Goal: Check status: Check status

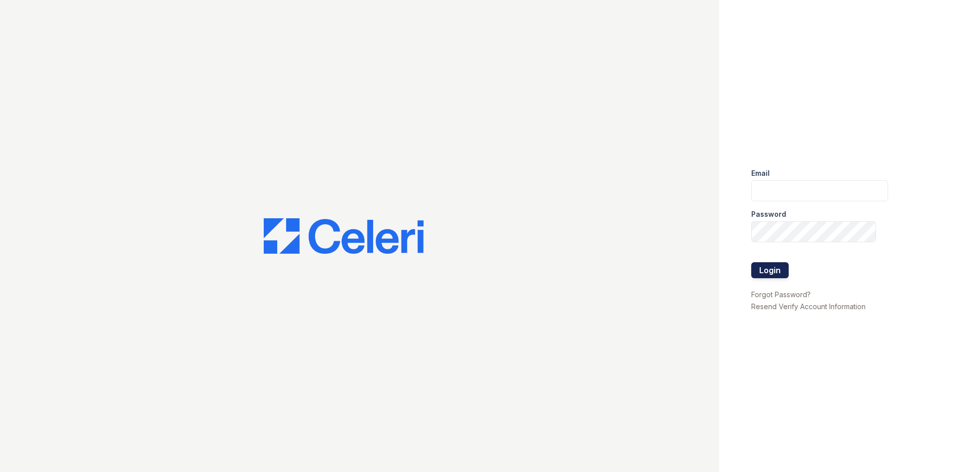
type input "rsingleton@trinity-pm.com"
click at [786, 272] on button "Login" at bounding box center [769, 270] width 37 height 16
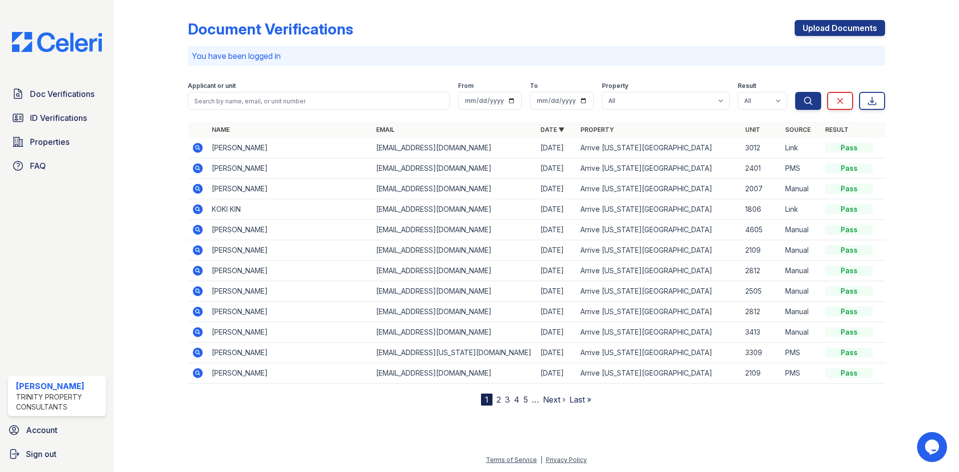
click at [201, 355] on icon at bounding box center [198, 353] width 10 height 10
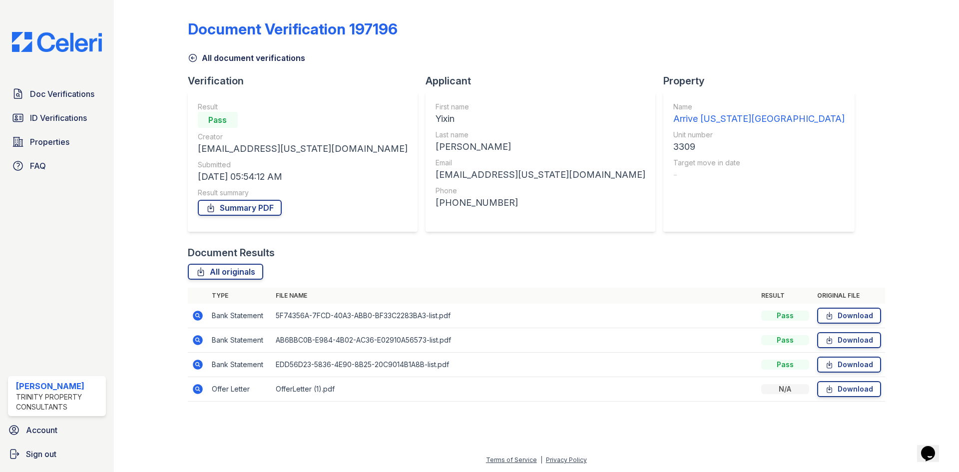
click at [195, 310] on icon at bounding box center [198, 316] width 12 height 12
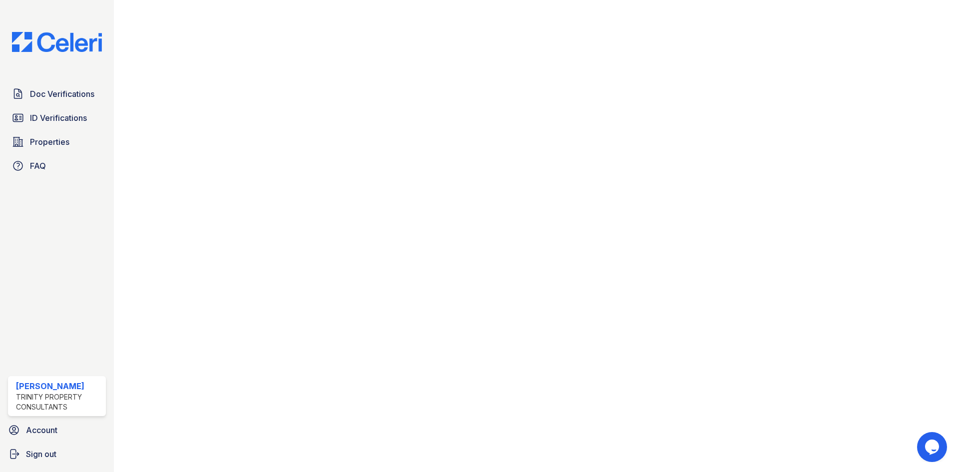
scroll to position [499, 0]
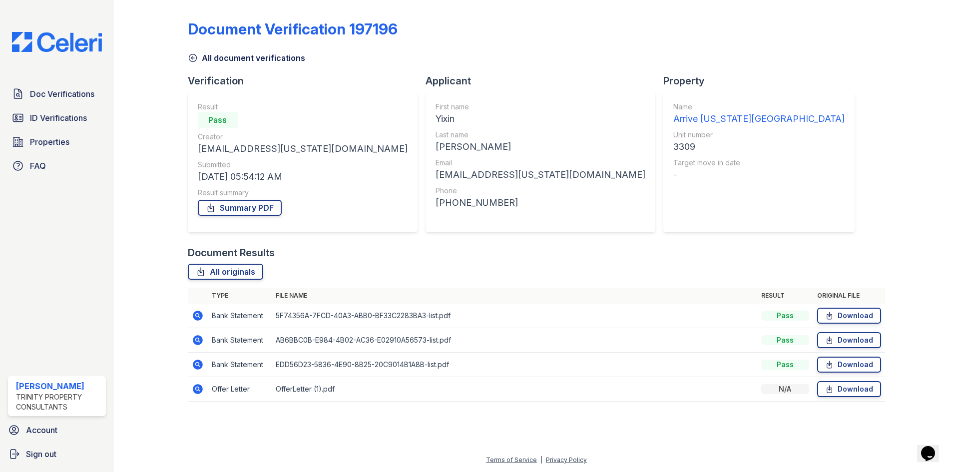
drag, startPoint x: 201, startPoint y: 345, endPoint x: 205, endPoint y: 340, distance: 6.7
click at [201, 345] on icon at bounding box center [198, 340] width 12 height 12
